Goal: Transaction & Acquisition: Purchase product/service

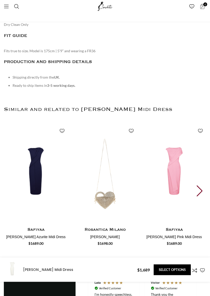
scroll to position [593, 0]
click at [41, 225] on img "1 / 30" at bounding box center [36, 276] width 64 height 102
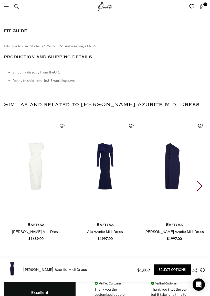
scroll to position [605, 0]
click at [107, 220] on img "2 / 30" at bounding box center [105, 271] width 64 height 102
click at [110, 220] on img "2 / 30" at bounding box center [105, 271] width 64 height 102
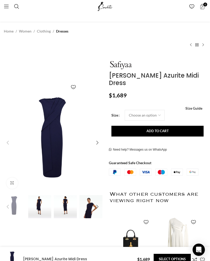
scroll to position [0, 0]
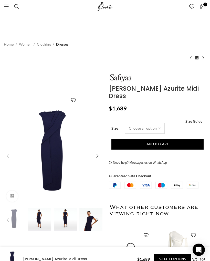
click at [158, 123] on select "Choose an option 4 UK 6 UK 8 UK 10 UK 12 UK 14 UK 16 UK 18 UK" at bounding box center [145, 128] width 40 height 11
select select "12-uk"
click at [160, 139] on button "Add to cart" at bounding box center [157, 144] width 92 height 11
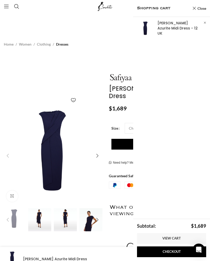
scroll to position [0, 282]
click at [115, 160] on div "Need help? Messages us on WhatsApp" at bounding box center [138, 163] width 58 height 6
click at [70, 222] on img "3 / 5" at bounding box center [65, 219] width 23 height 23
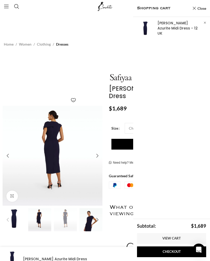
click at [93, 221] on div "Next slide" at bounding box center [97, 219] width 10 height 10
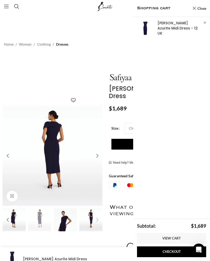
click at [94, 216] on div "Next slide" at bounding box center [97, 219] width 10 height 10
click at [92, 218] on div "Next slide" at bounding box center [97, 219] width 10 height 10
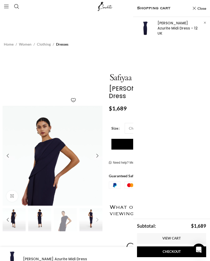
click at [67, 221] on img "4 / 5" at bounding box center [65, 219] width 23 height 23
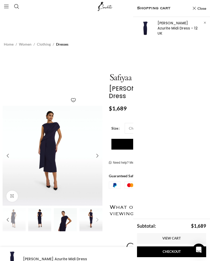
click at [51, 152] on img "2 / 5" at bounding box center [53, 156] width 100 height 100
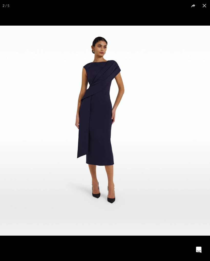
scroll to position [0, 619]
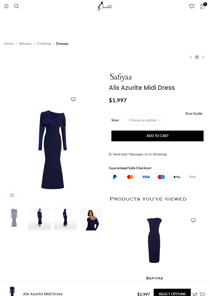
scroll to position [0, 0]
click at [57, 135] on img at bounding box center [53, 155] width 100 height 100
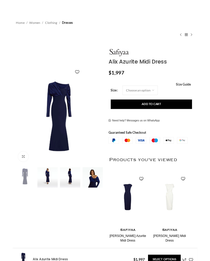
scroll to position [0, 0]
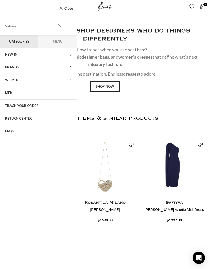
type input "Safiyaa"
click at [71, 26] on button "Search" at bounding box center [71, 26] width 12 height 18
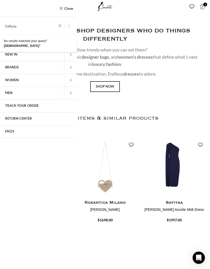
click at [71, 26] on button "Search" at bounding box center [71, 26] width 12 height 18
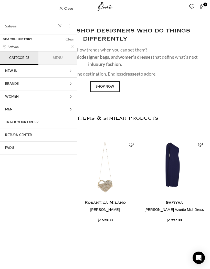
click at [73, 83] on span at bounding box center [70, 84] width 13 height 13
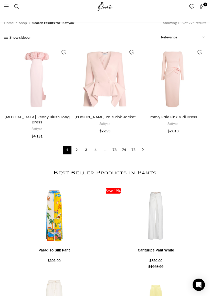
scroll to position [1279, 0]
click at [78, 146] on link "2" at bounding box center [76, 150] width 9 height 9
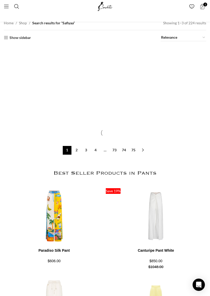
click at [19, 7] on span "Search" at bounding box center [16, 6] width 5 height 5
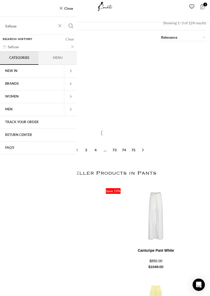
click at [8, 7] on span "Open mobile menu" at bounding box center [6, 6] width 5 height 5
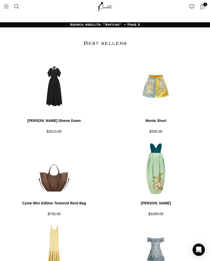
click at [18, 7] on span "Search" at bounding box center [16, 6] width 5 height 5
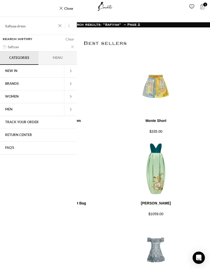
type input "Safiyaa dress"
click at [71, 26] on button "Search" at bounding box center [71, 26] width 12 height 18
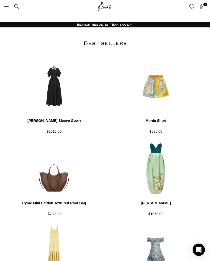
click at [4, 6] on span "Open mobile menu" at bounding box center [6, 6] width 5 height 5
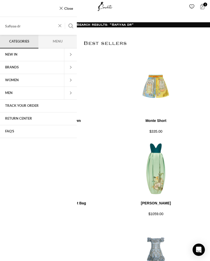
click at [72, 81] on span at bounding box center [70, 80] width 13 height 13
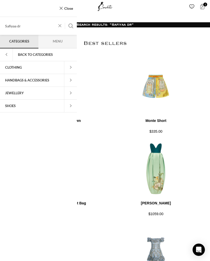
click at [72, 69] on span at bounding box center [70, 67] width 13 height 13
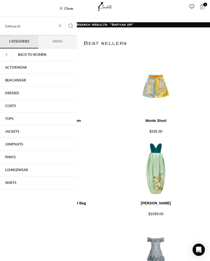
click at [16, 92] on link "DRESSES" at bounding box center [38, 93] width 77 height 13
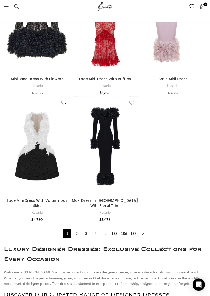
scroll to position [2013, 0]
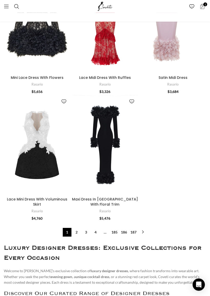
click at [95, 228] on link "4" at bounding box center [95, 232] width 9 height 9
